Goal: Information Seeking & Learning: Learn about a topic

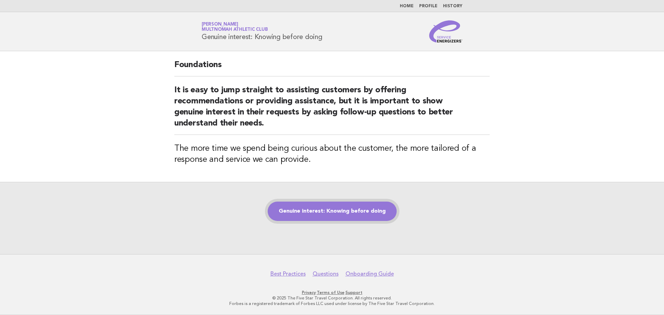
click at [346, 213] on link "Genuine interest: Knowing before doing" at bounding box center [332, 211] width 129 height 19
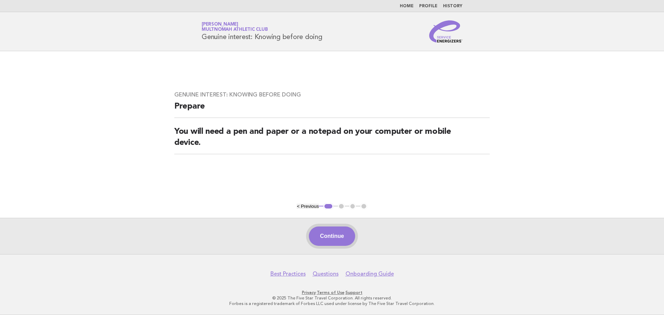
click at [328, 238] on button "Continue" at bounding box center [332, 235] width 46 height 19
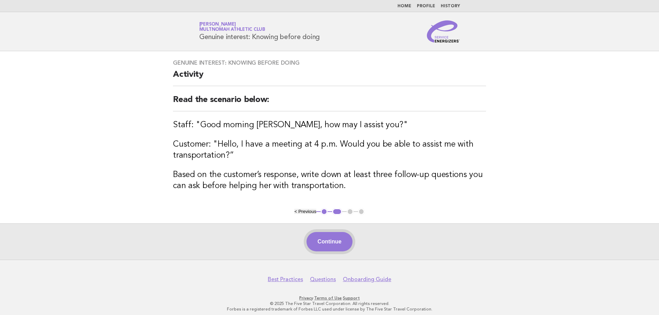
click at [336, 241] on button "Continue" at bounding box center [329, 241] width 46 height 19
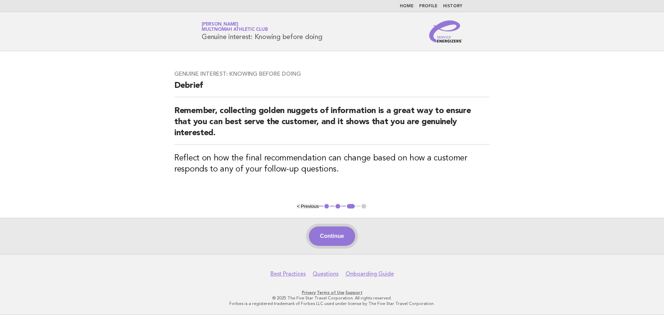
click at [325, 237] on button "Continue" at bounding box center [332, 235] width 46 height 19
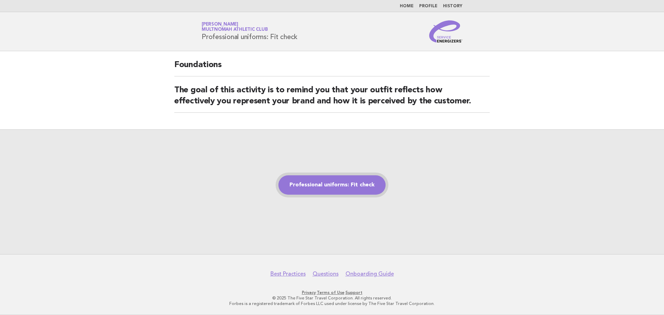
click at [312, 184] on link "Professional uniforms: Fit check" at bounding box center [331, 184] width 107 height 19
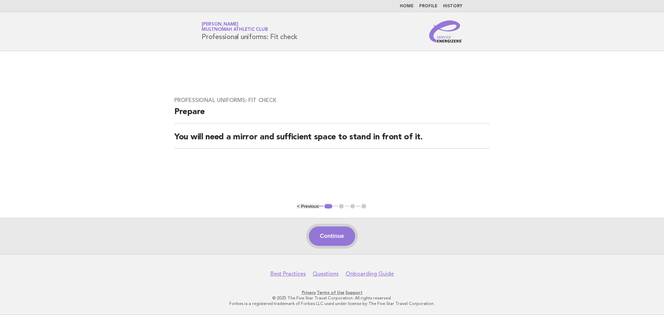
click at [324, 235] on button "Continue" at bounding box center [332, 235] width 46 height 19
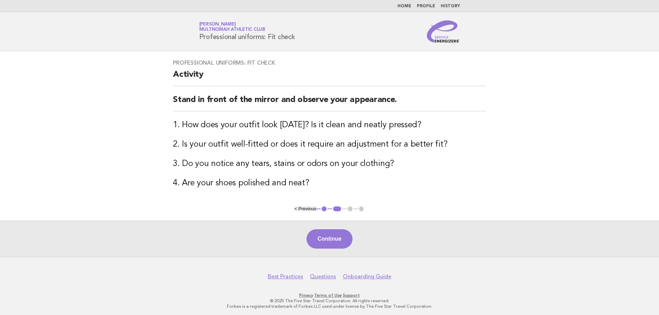
click at [324, 235] on button "Continue" at bounding box center [329, 238] width 46 height 19
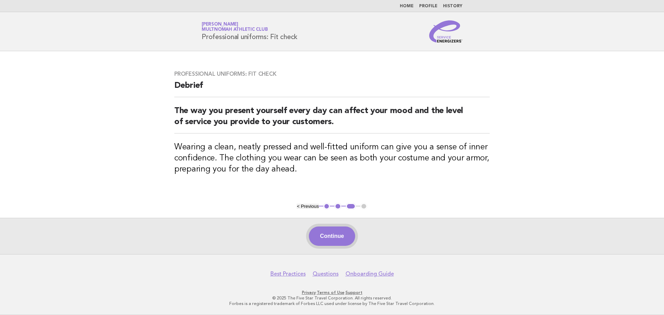
click at [326, 233] on button "Continue" at bounding box center [332, 235] width 46 height 19
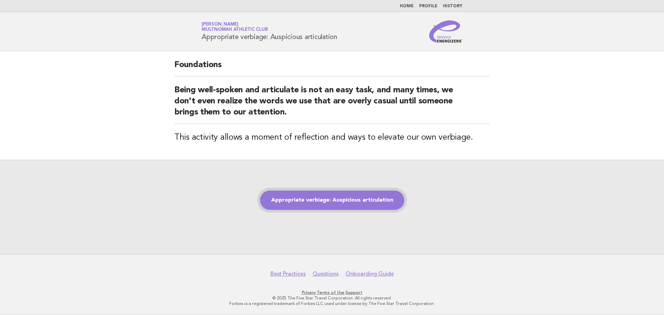
click at [337, 198] on link "Appropriate verbiage: Auspicious articulation" at bounding box center [332, 199] width 144 height 19
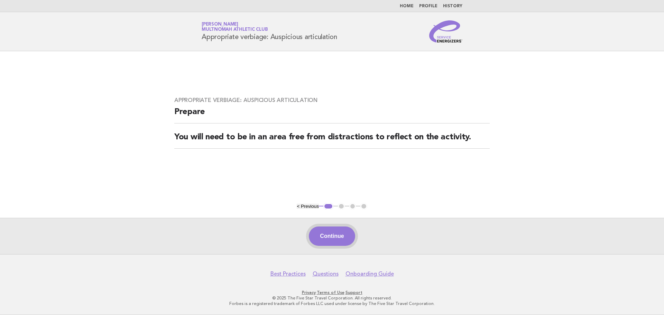
click at [337, 238] on button "Continue" at bounding box center [332, 235] width 46 height 19
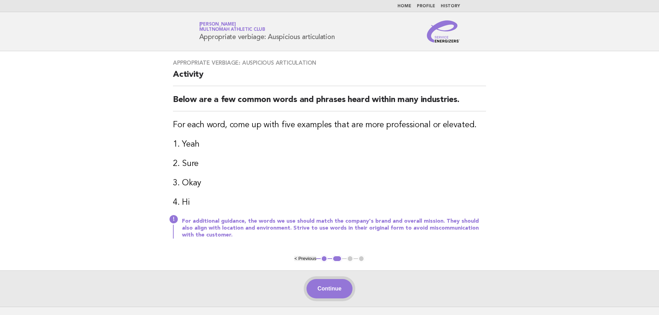
click at [328, 291] on button "Continue" at bounding box center [329, 288] width 46 height 19
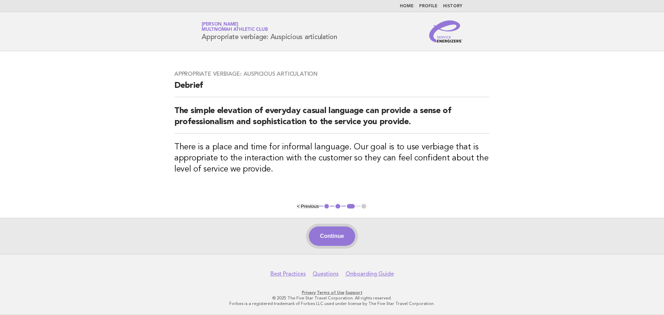
click at [336, 236] on button "Continue" at bounding box center [332, 235] width 46 height 19
